Goal: Task Accomplishment & Management: Complete application form

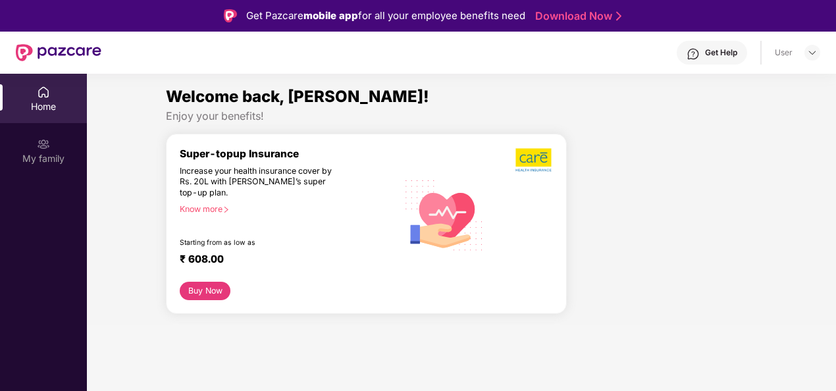
click at [38, 103] on div "Home" at bounding box center [43, 106] width 87 height 13
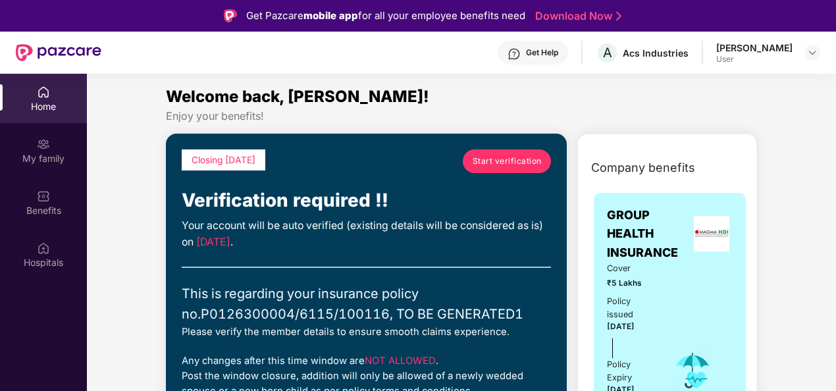
click at [489, 165] on span "Start verification" at bounding box center [507, 161] width 69 height 13
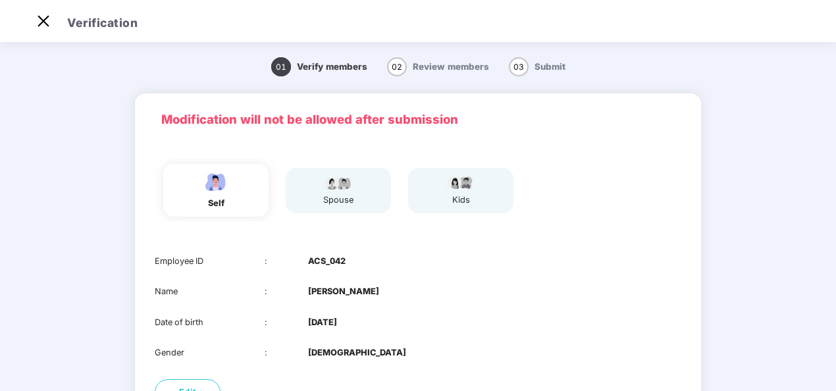
scroll to position [128, 0]
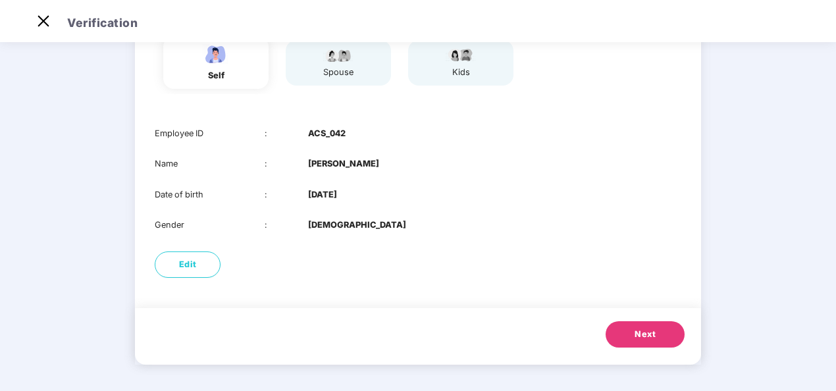
click at [633, 337] on button "Next" at bounding box center [645, 334] width 79 height 26
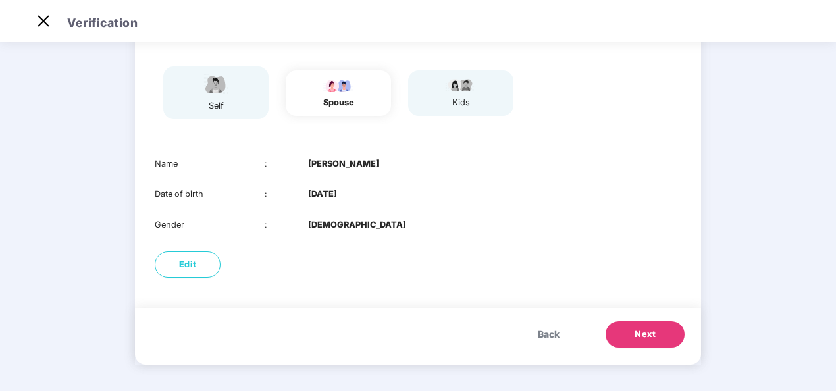
scroll to position [97, 0]
click at [183, 266] on span "Edit" at bounding box center [188, 264] width 18 height 13
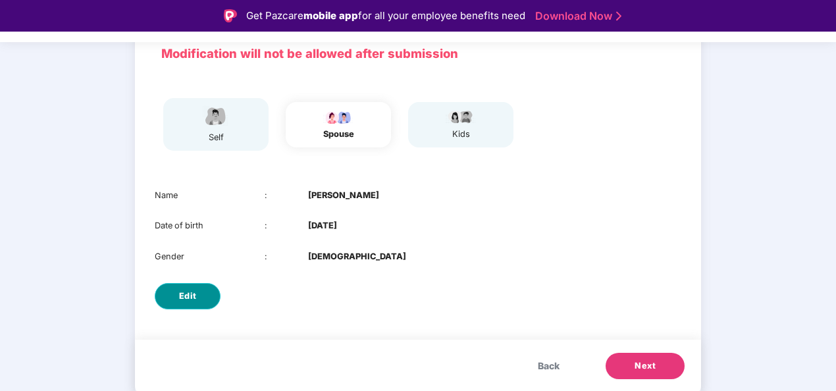
select select "******"
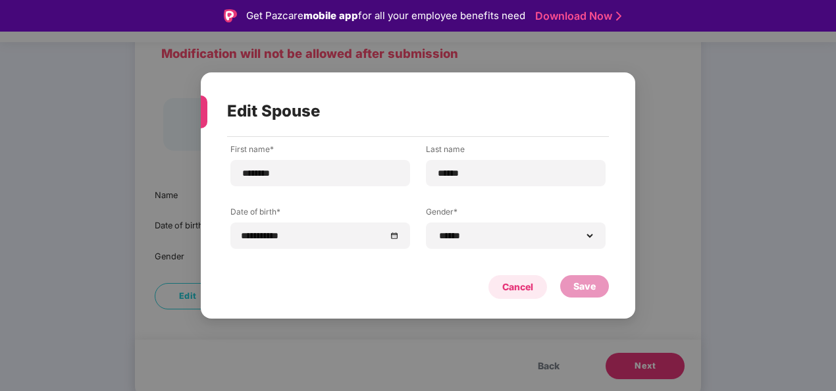
click at [516, 289] on div "Cancel" at bounding box center [517, 287] width 31 height 14
